Goal: Information Seeking & Learning: Learn about a topic

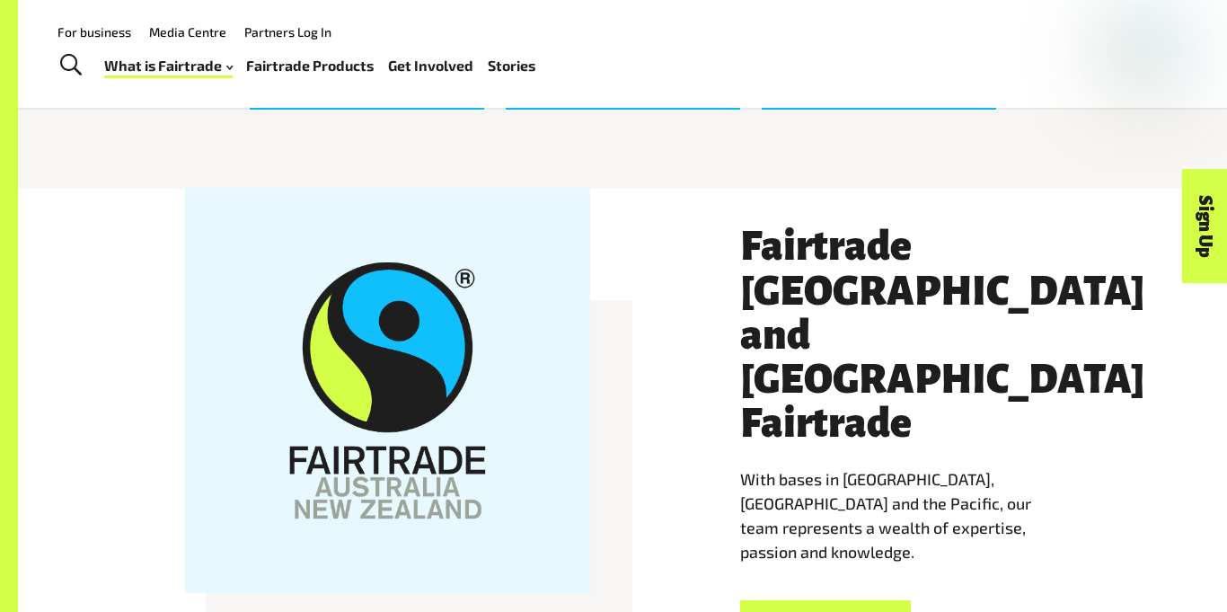
scroll to position [2930, 0]
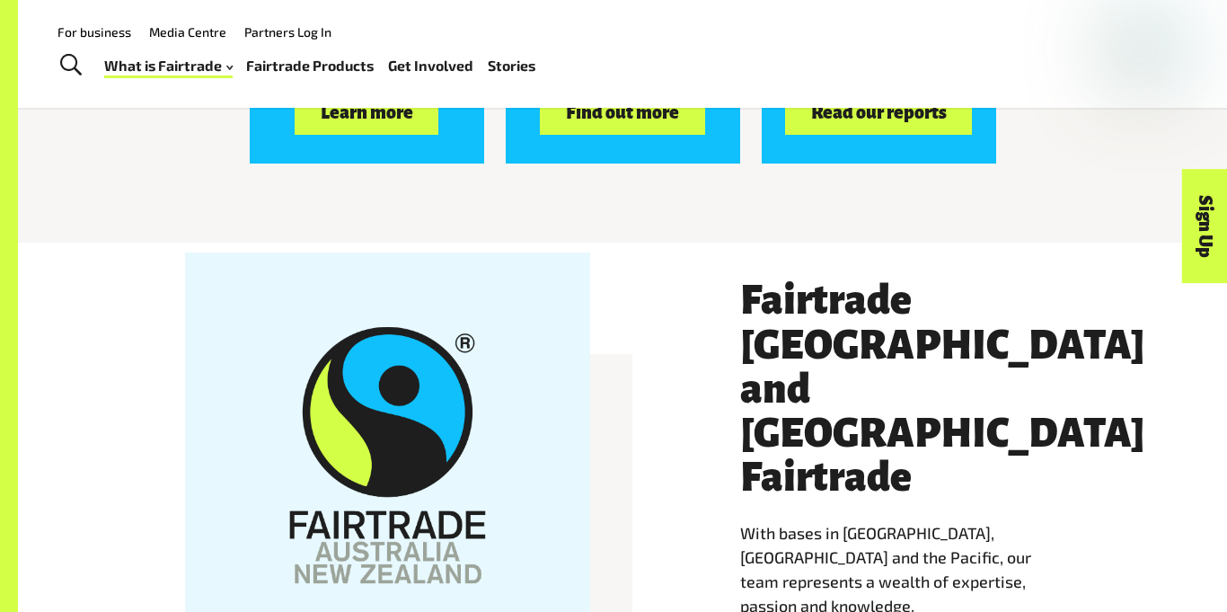
click at [724, 218] on div "Fast facts Learn more FAQs Find out more Resources Read our reports" at bounding box center [622, 57] width 1209 height 371
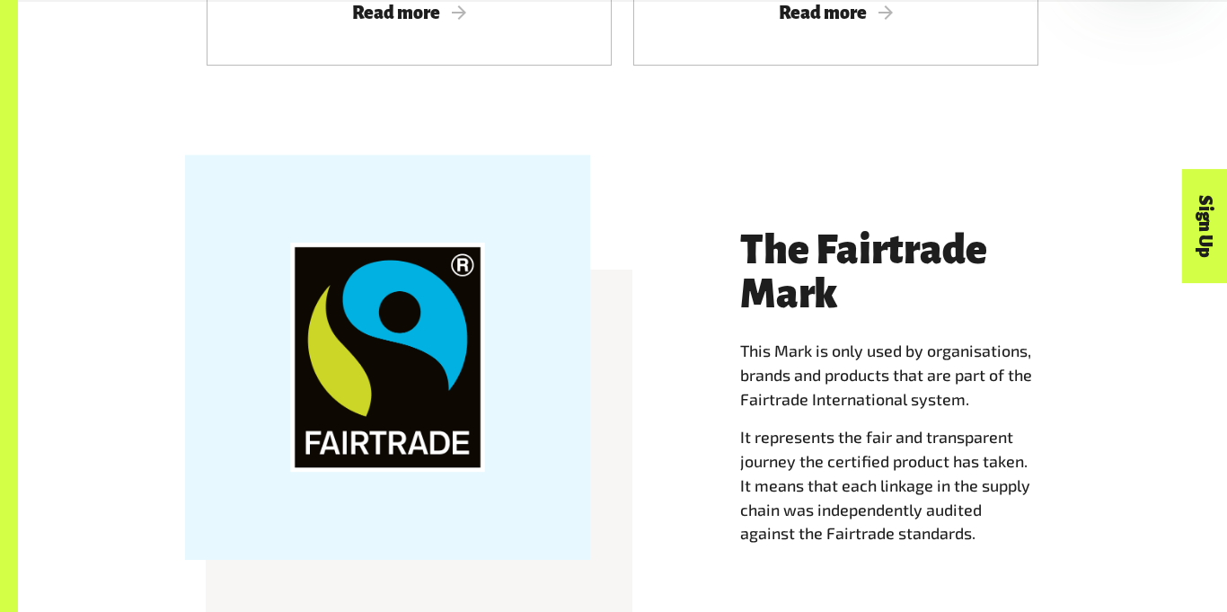
scroll to position [1556, 0]
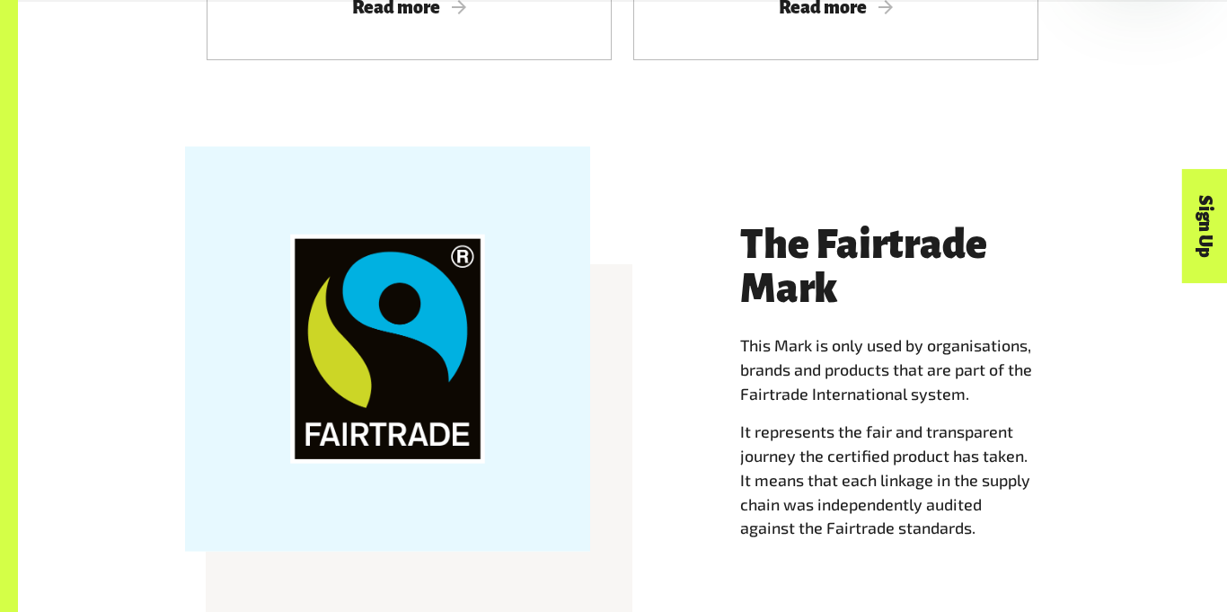
click at [724, 184] on div "The Fairtrade Mark This Mark is only used by organisations, brands and products…" at bounding box center [622, 410] width 1209 height 498
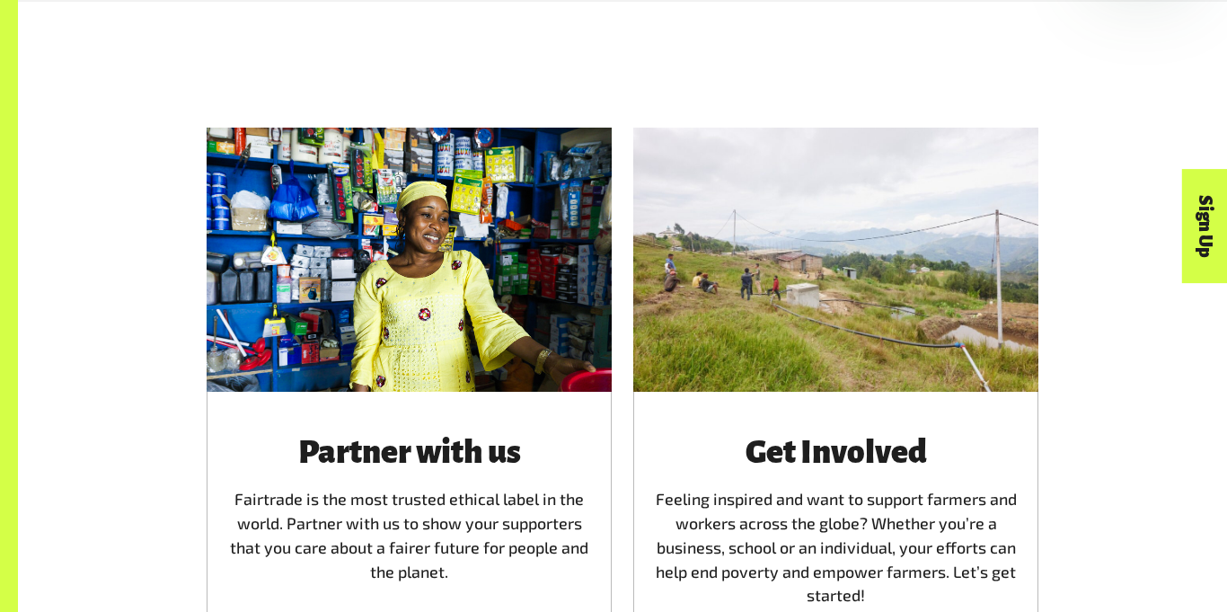
scroll to position [4336, 0]
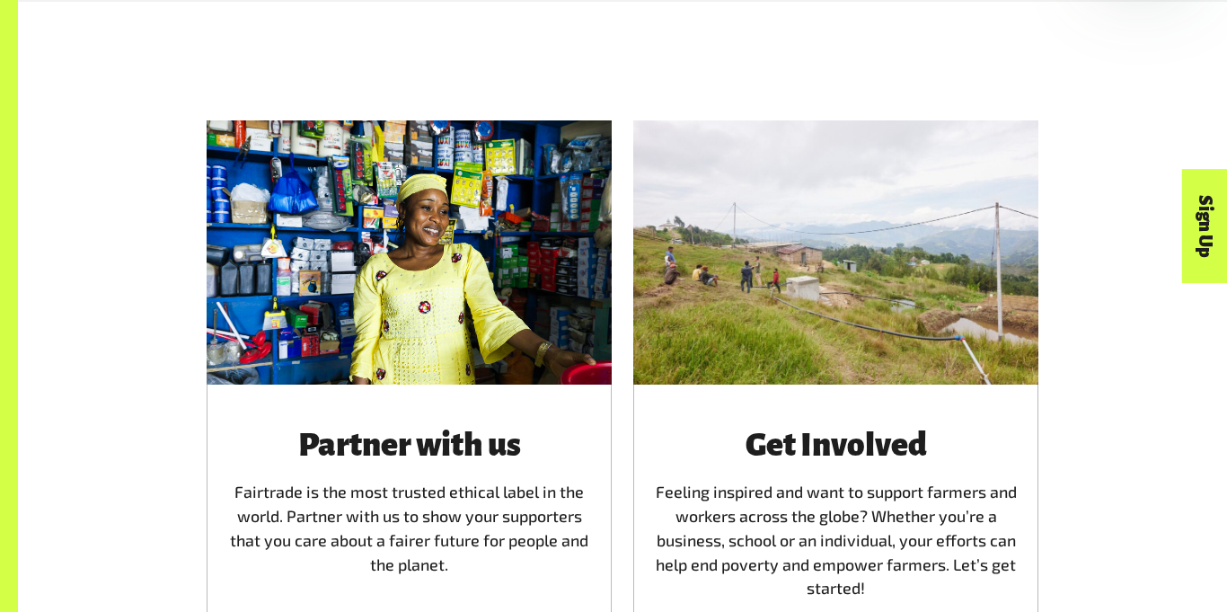
click at [665, 266] on div at bounding box center [835, 251] width 405 height 263
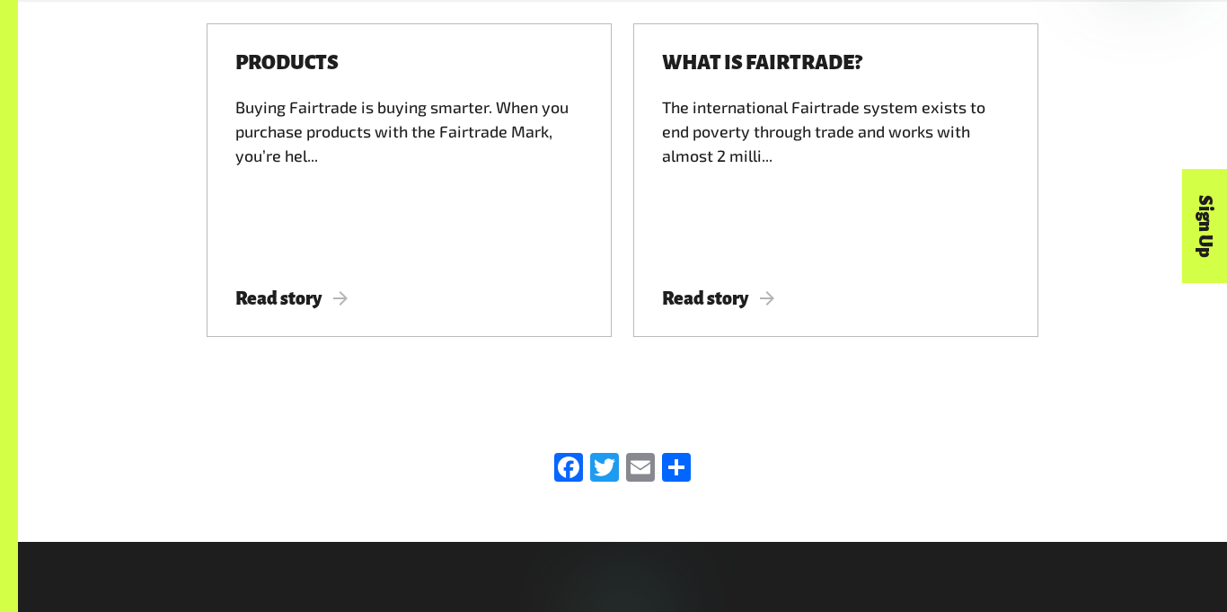
scroll to position [4412, 0]
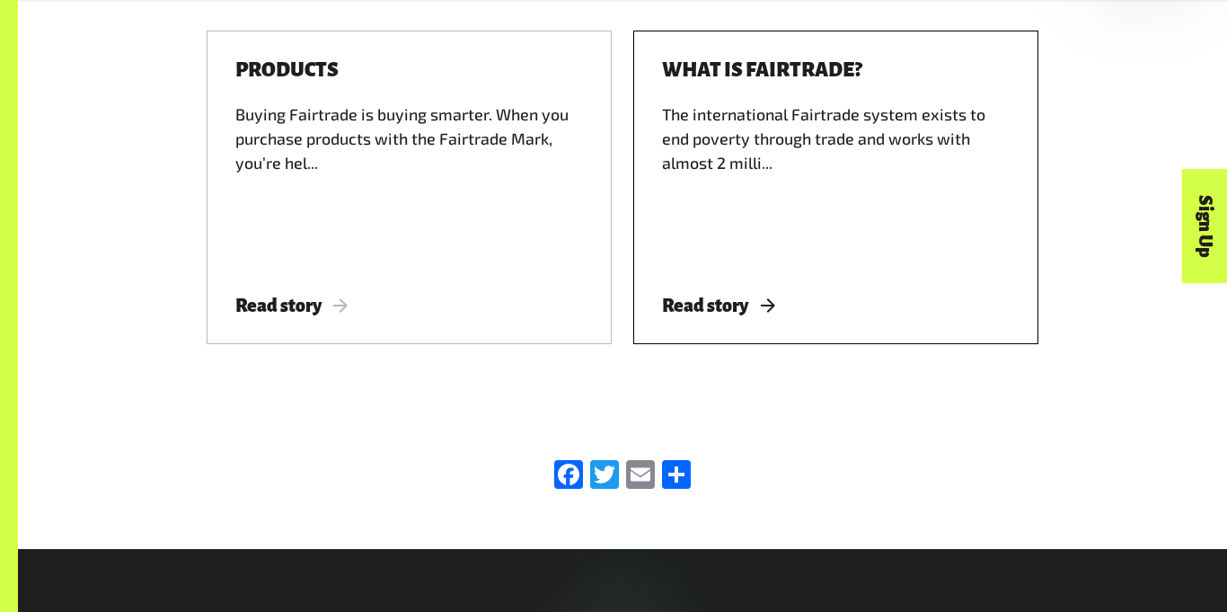
click at [656, 313] on div "What is Fairtrade? The international Fairtrade system exists to end poverty thr…" at bounding box center [835, 187] width 405 height 313
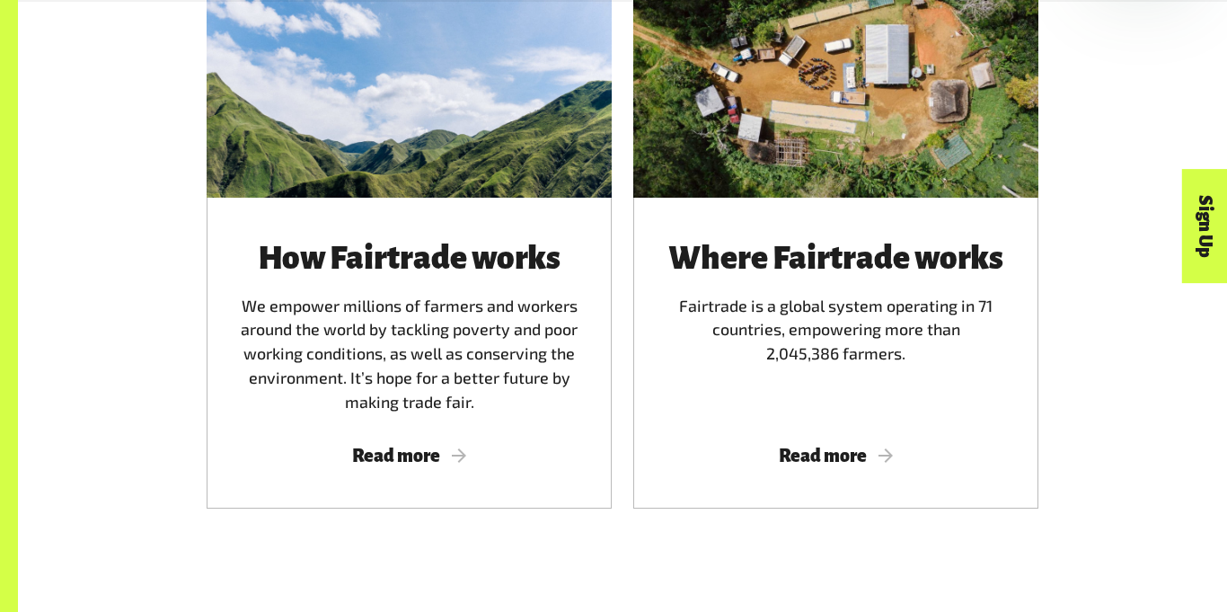
scroll to position [1109, 0]
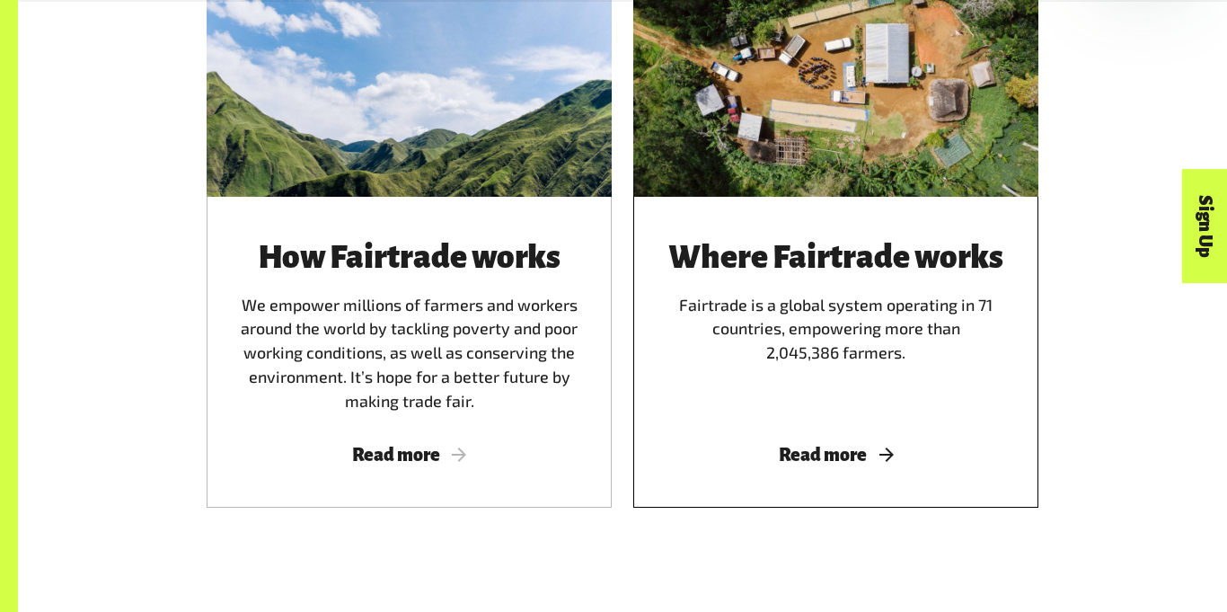
click at [779, 444] on span "Read more" at bounding box center [836, 454] width 362 height 20
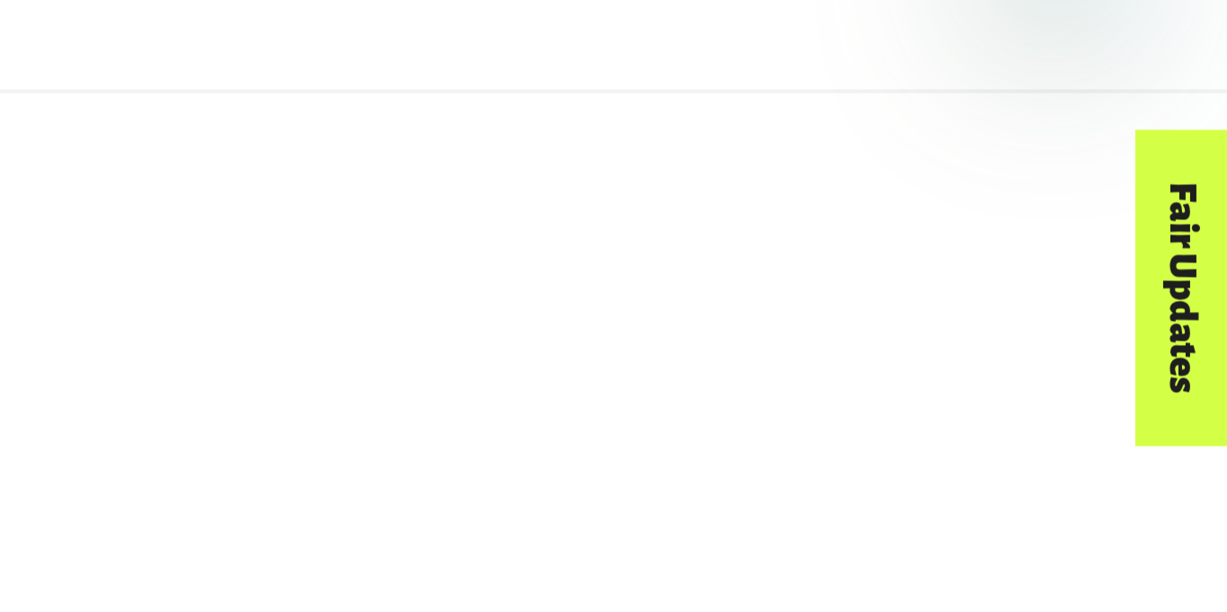
scroll to position [1289, 0]
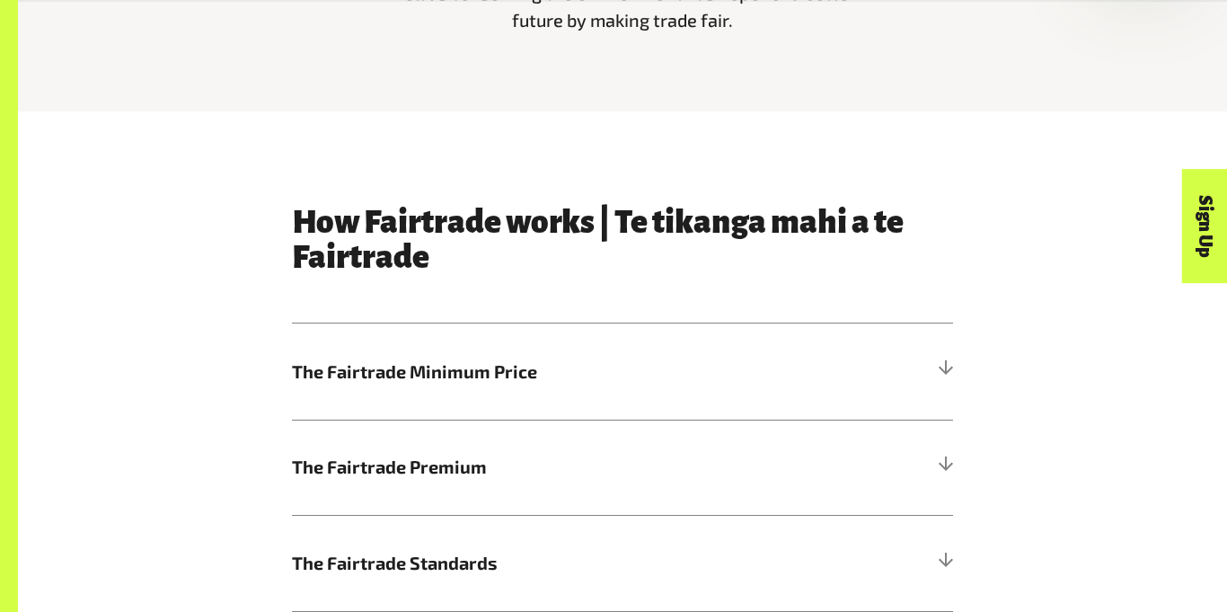
scroll to position [765, 0]
click at [800, 368] on h5 "The Fairtrade Minimum Price" at bounding box center [622, 370] width 661 height 96
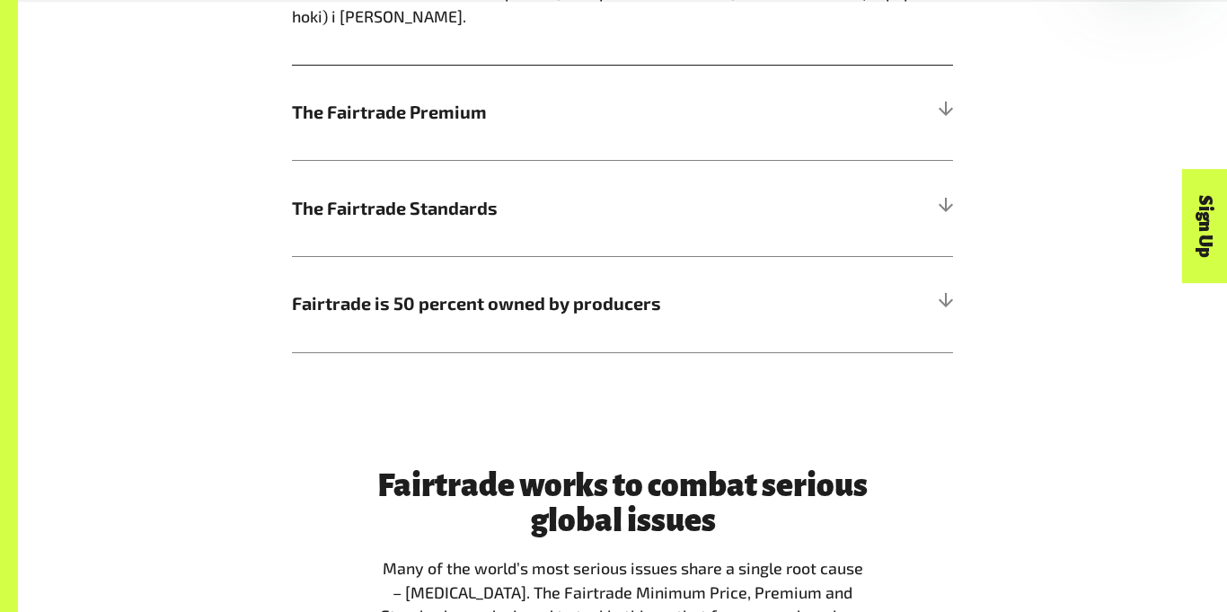
scroll to position [1572, 0]
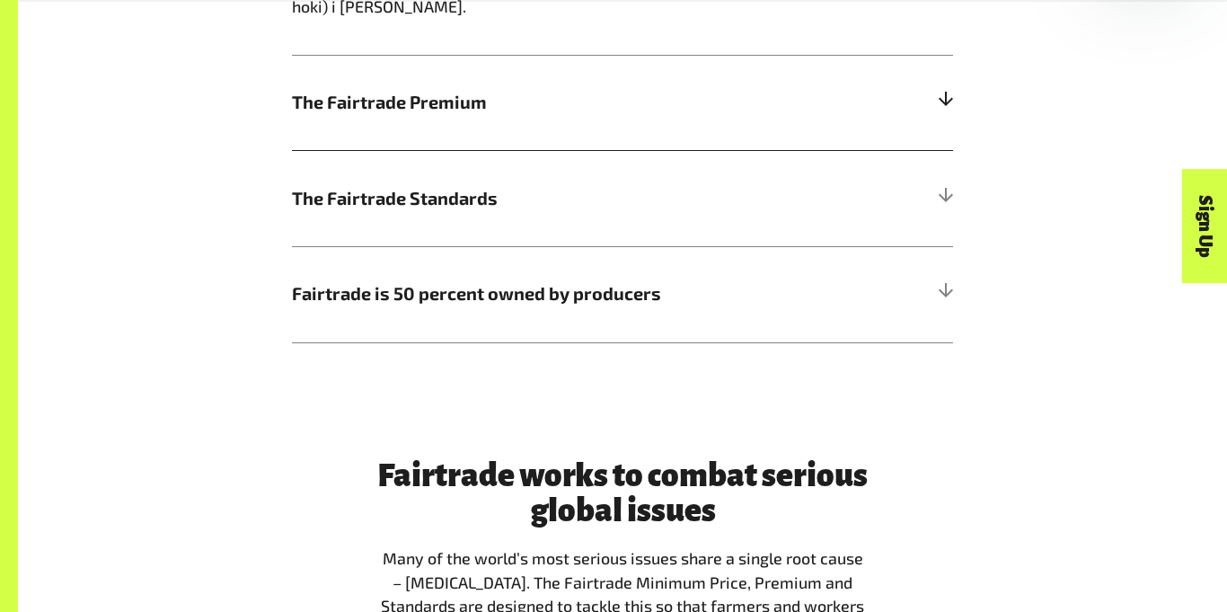
click at [716, 89] on span "The Fairtrade Premium" at bounding box center [540, 102] width 496 height 27
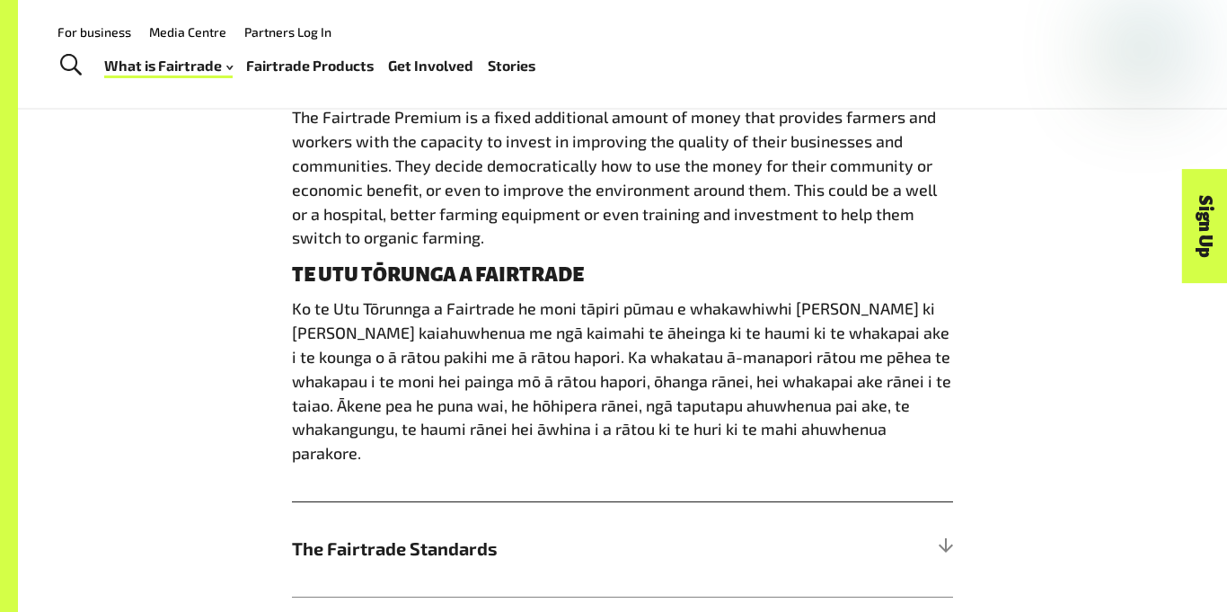
scroll to position [1181, 0]
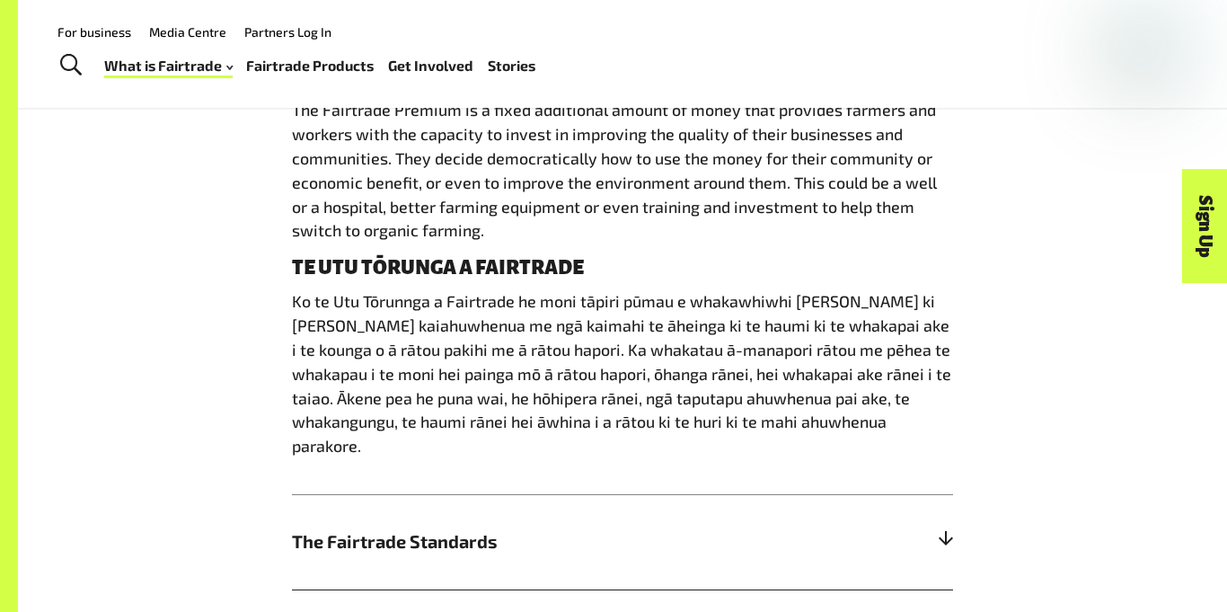
click at [457, 532] on h5 "The Fairtrade Standards" at bounding box center [622, 542] width 661 height 96
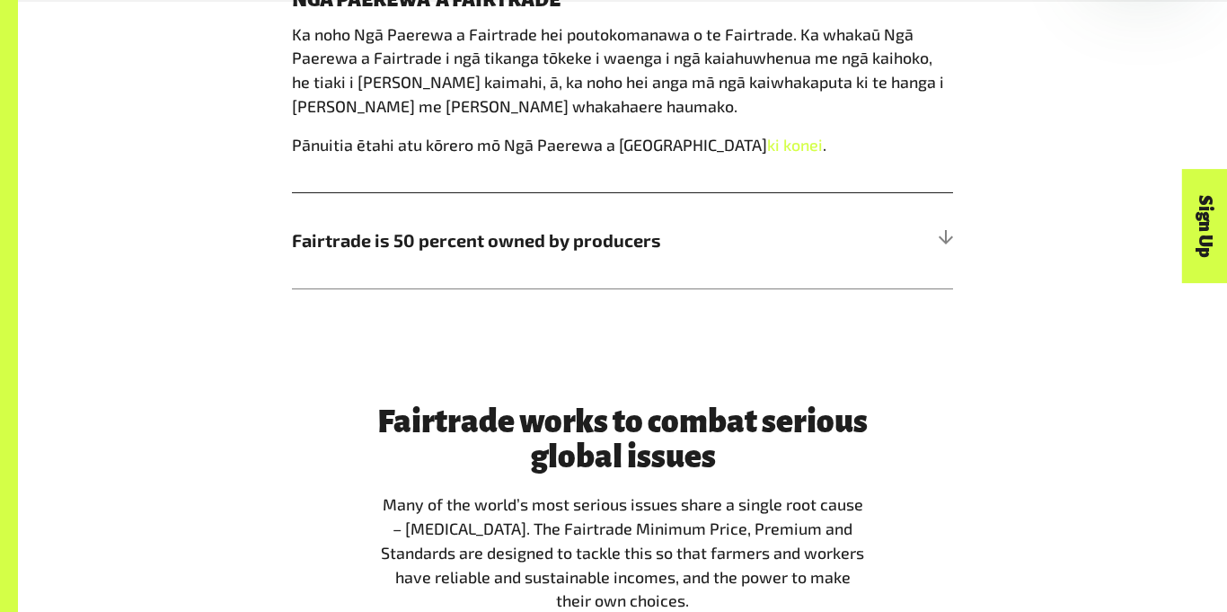
scroll to position [1503, 0]
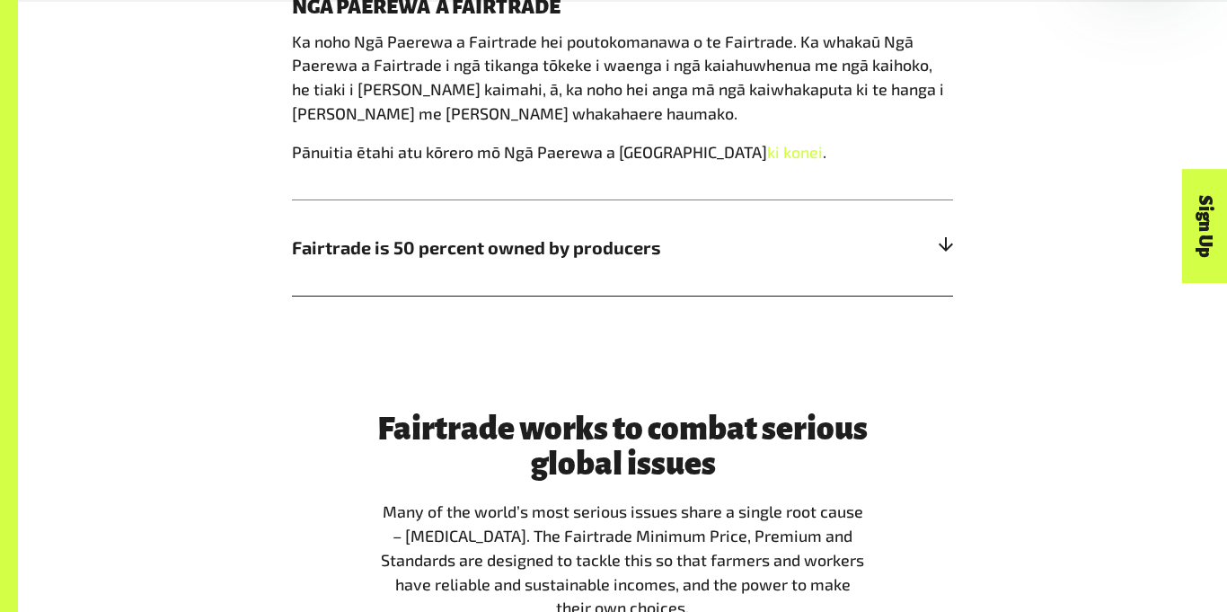
click at [650, 205] on h5 "Fairtrade is 50 percent owned by producers" at bounding box center [622, 247] width 661 height 96
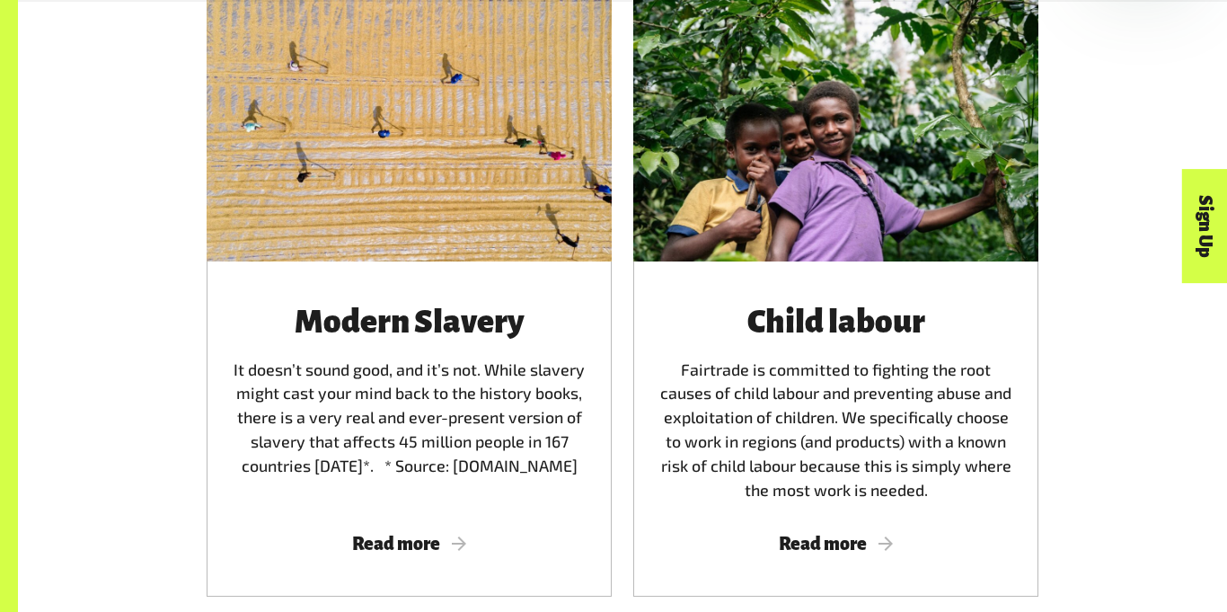
scroll to position [3128, 0]
